Goal: Transaction & Acquisition: Purchase product/service

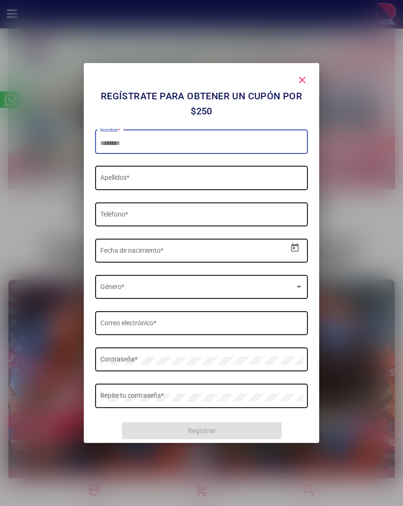
click at [302, 80] on mat-icon "close" at bounding box center [301, 79] width 11 height 11
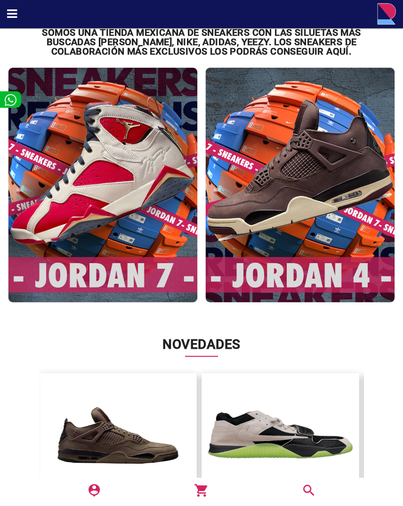
scroll to position [213, 0]
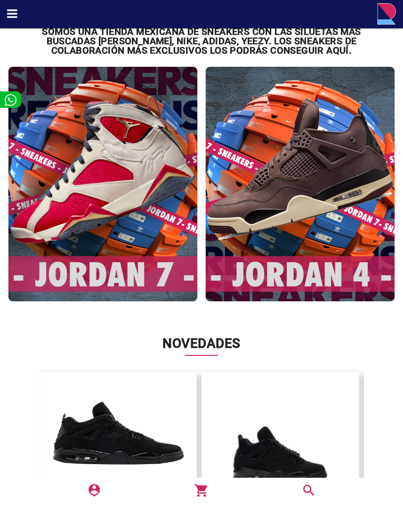
click at [146, 200] on img at bounding box center [102, 184] width 189 height 234
click at [137, 183] on img at bounding box center [102, 184] width 189 height 234
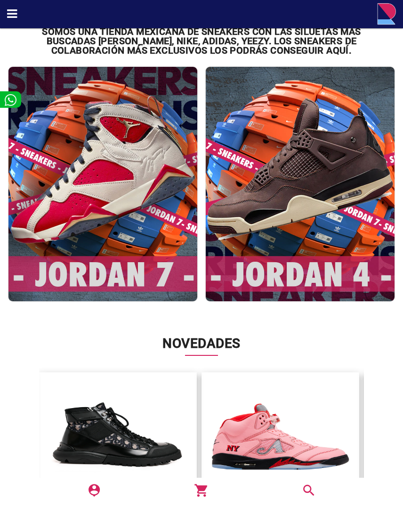
click at [124, 287] on img at bounding box center [102, 184] width 189 height 234
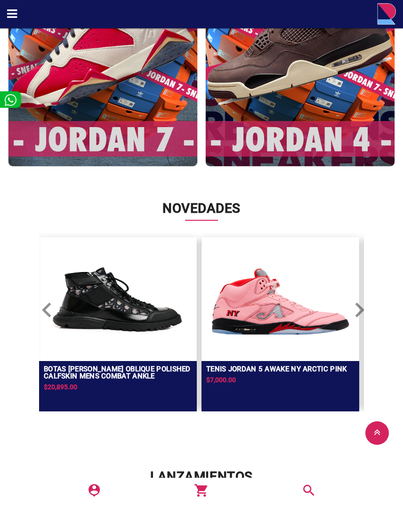
scroll to position [348, 0]
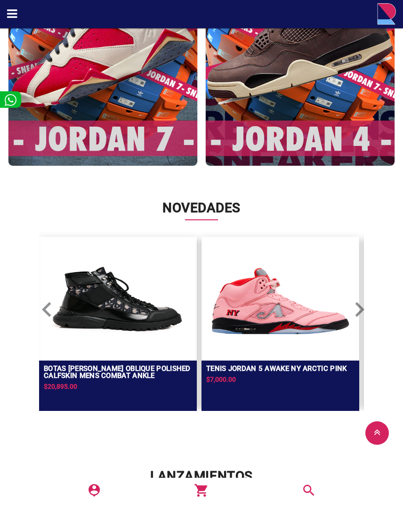
click at [277, 326] on img at bounding box center [280, 297] width 148 height 113
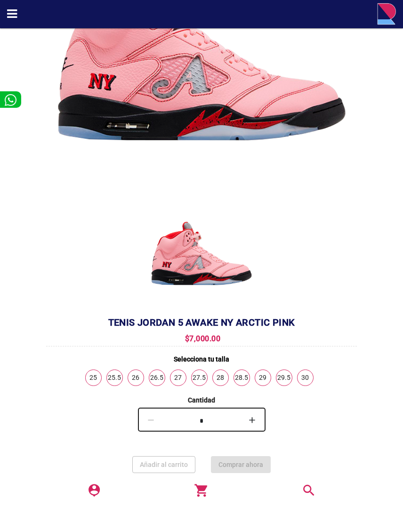
scroll to position [225, 0]
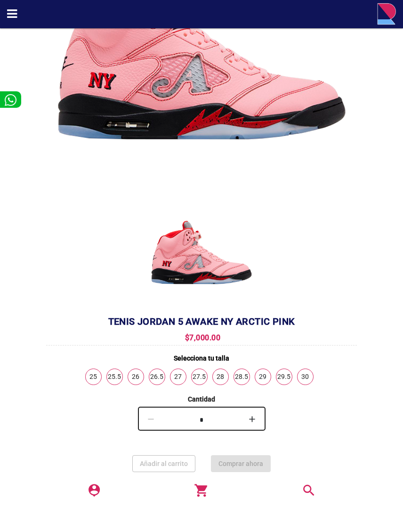
click at [264, 379] on link "29" at bounding box center [263, 377] width 16 height 16
click at [249, 465] on span "Comprar ahora" at bounding box center [240, 464] width 45 height 8
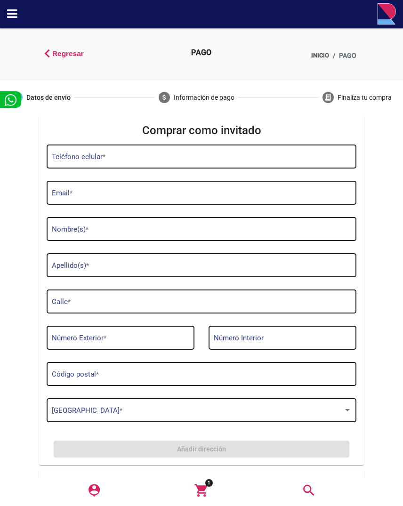
click at [58, 54] on span "Regresar" at bounding box center [68, 53] width 32 height 11
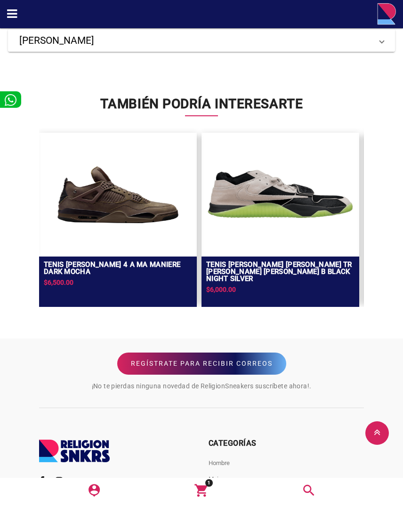
scroll to position [790, 0]
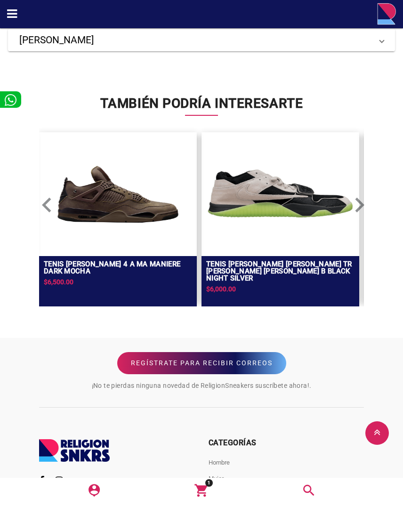
click at [43, 201] on mat-icon "keyboard_arrow_left" at bounding box center [37, 195] width 11 height 11
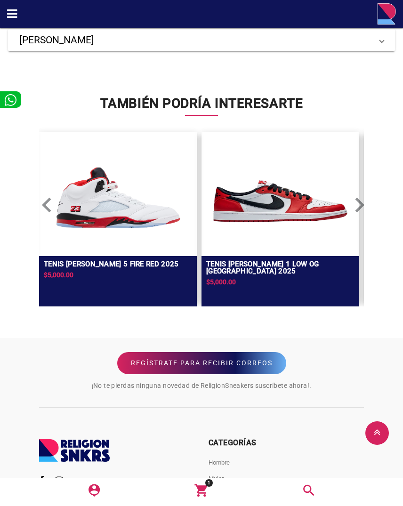
click at [104, 216] on img at bounding box center [118, 193] width 148 height 113
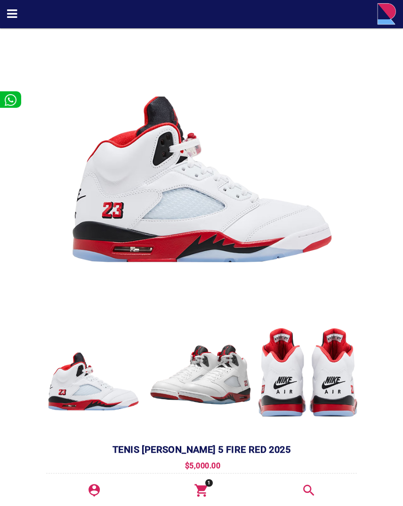
scroll to position [98, 0]
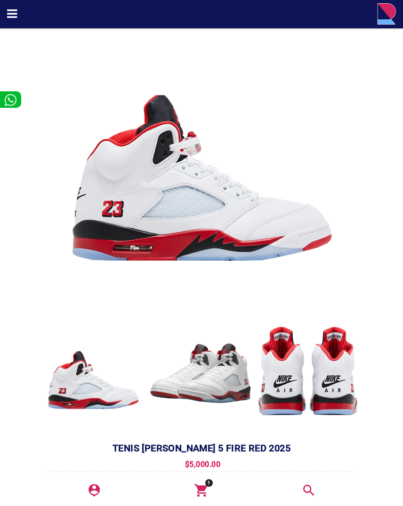
click at [202, 389] on img at bounding box center [201, 376] width 108 height 108
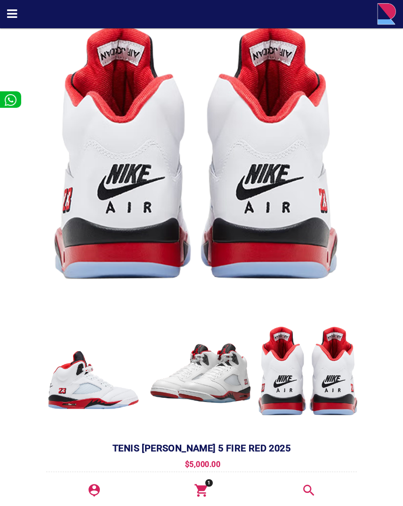
click at [274, 378] on img at bounding box center [309, 376] width 108 height 108
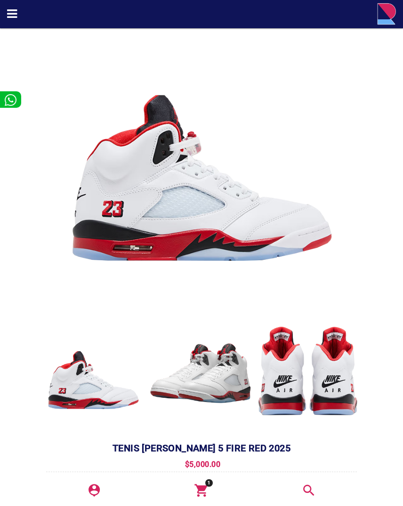
click at [338, 382] on img at bounding box center [309, 376] width 108 height 108
click at [335, 383] on img at bounding box center [309, 376] width 108 height 108
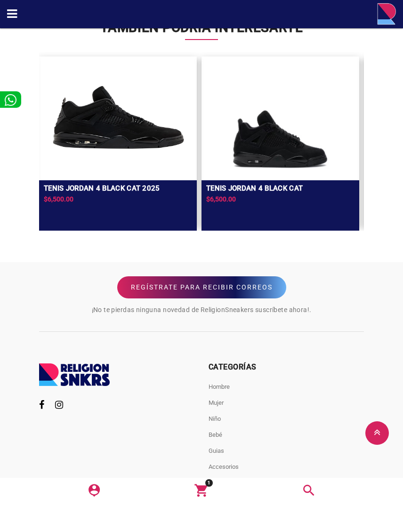
scroll to position [887, 0]
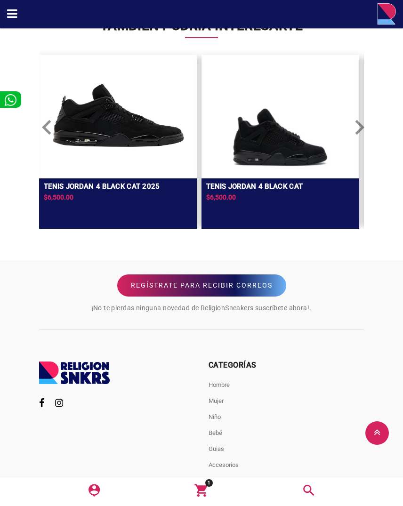
click at [356, 124] on mat-icon "keyboard_arrow_right" at bounding box center [349, 117] width 11 height 11
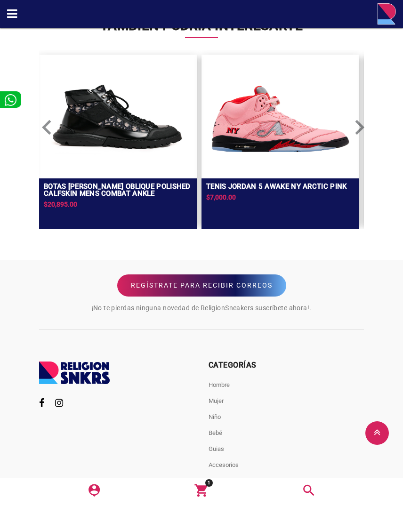
click at [356, 124] on mat-icon "keyboard_arrow_right" at bounding box center [349, 117] width 11 height 11
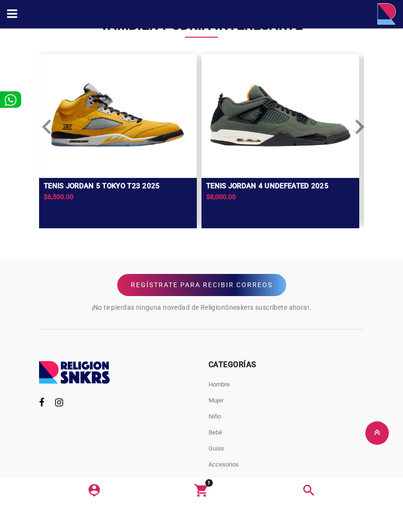
click at [356, 123] on mat-icon "keyboard_arrow_right" at bounding box center [349, 117] width 11 height 11
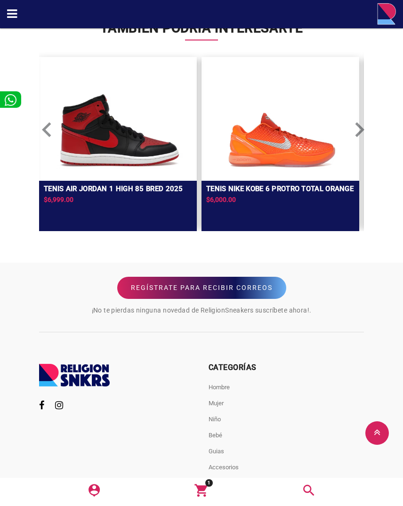
click at [356, 126] on mat-icon "keyboard_arrow_right" at bounding box center [349, 120] width 11 height 11
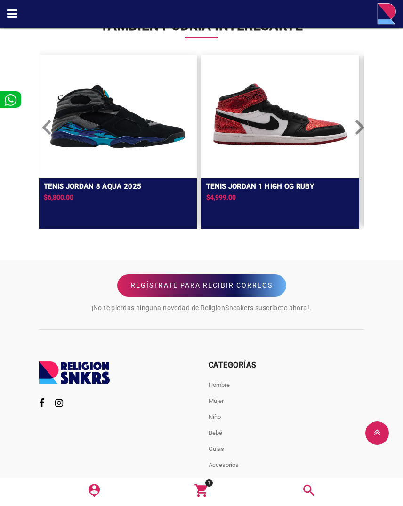
click at [120, 138] on img at bounding box center [118, 115] width 148 height 113
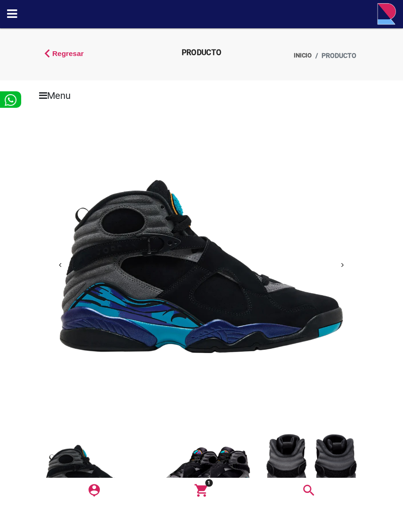
click at [342, 266] on button "Next" at bounding box center [343, 265] width 10 height 10
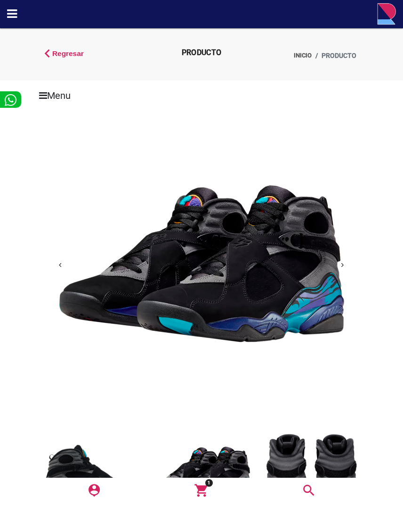
click at [342, 266] on button "Next" at bounding box center [343, 265] width 10 height 10
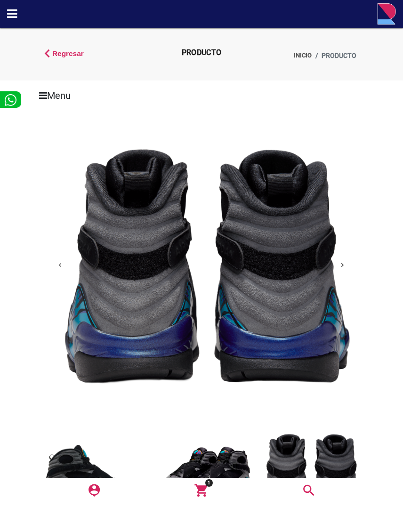
click at [342, 266] on button "Next" at bounding box center [343, 265] width 10 height 10
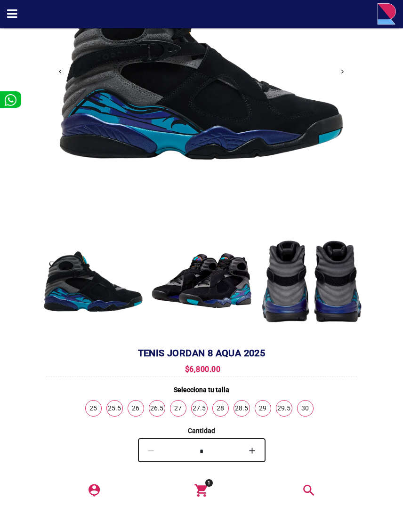
scroll to position [194, 0]
